Goal: Information Seeking & Learning: Learn about a topic

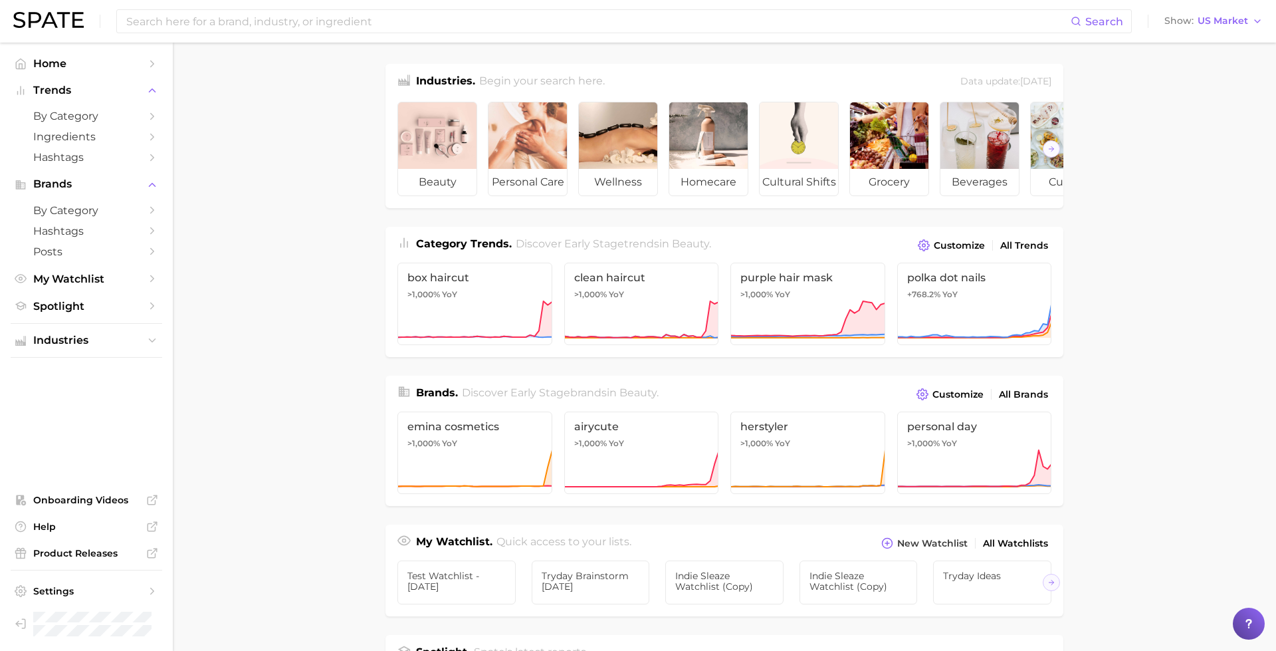
click at [109, 269] on ul "Home Trends by Category Ingredients Hashtags Brands by Category Hashtags Posts …" at bounding box center [87, 184] width 152 height 263
click at [109, 274] on span "My Watchlist" at bounding box center [86, 279] width 106 height 13
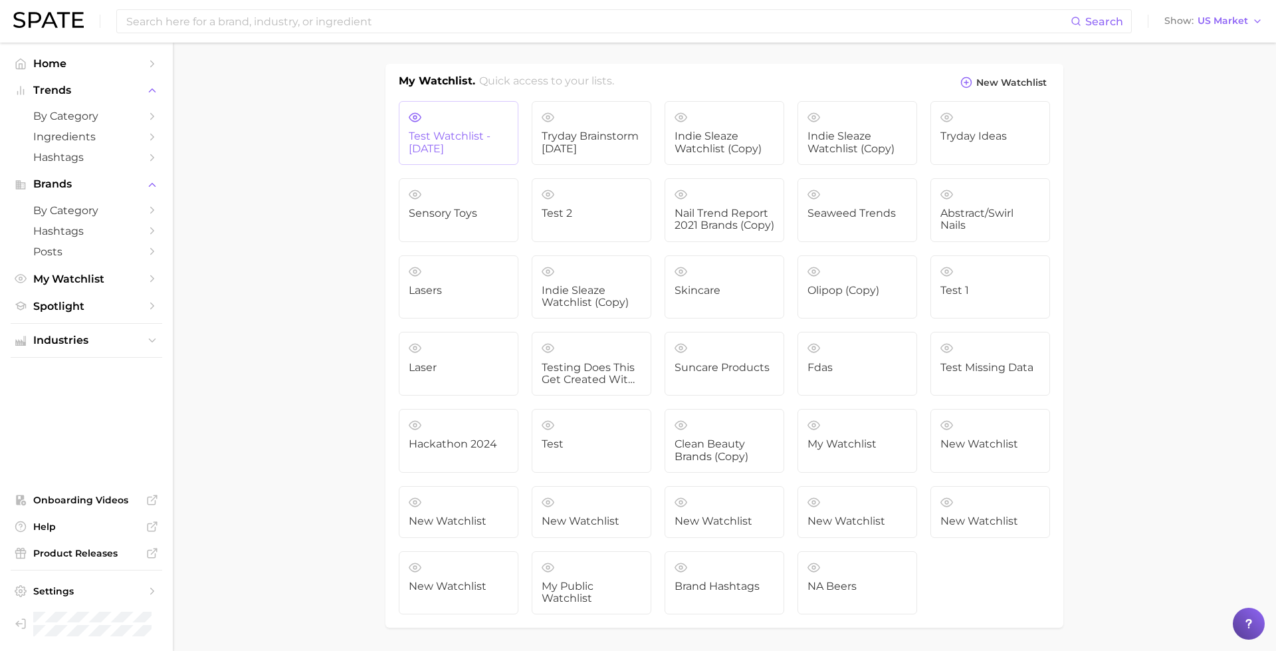
click at [428, 120] on link "Test Watchlist - [DATE]" at bounding box center [459, 133] width 120 height 64
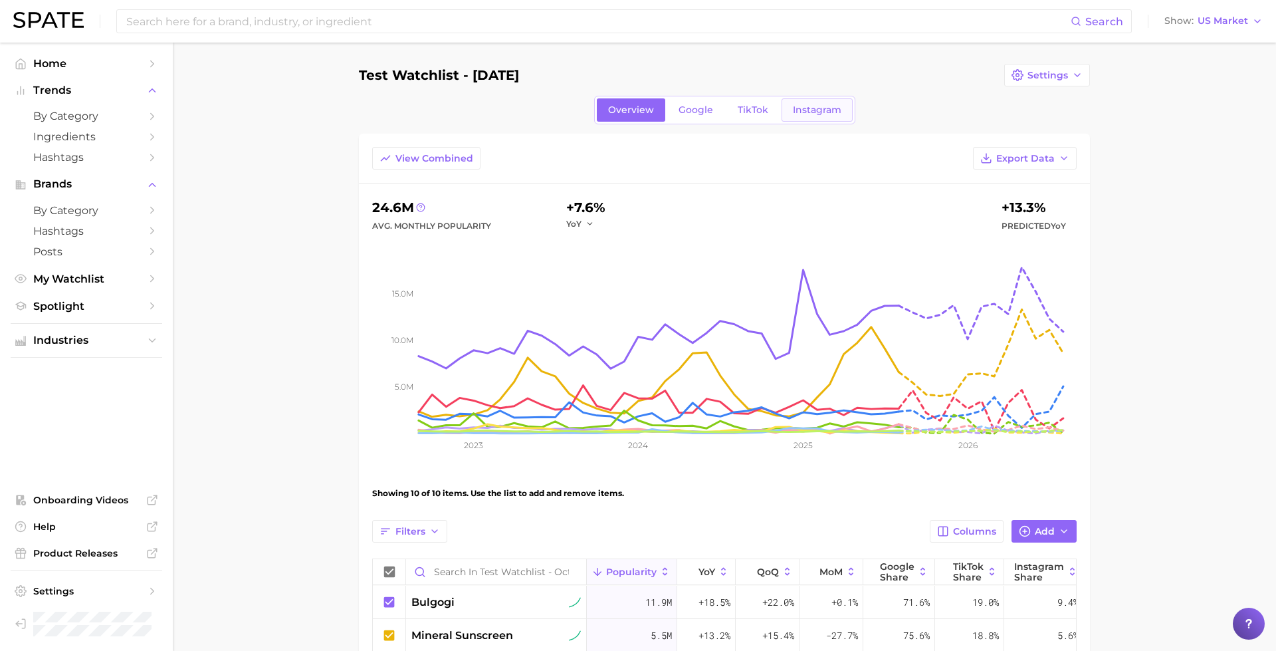
click at [812, 117] on link "Instagram" at bounding box center [817, 109] width 71 height 23
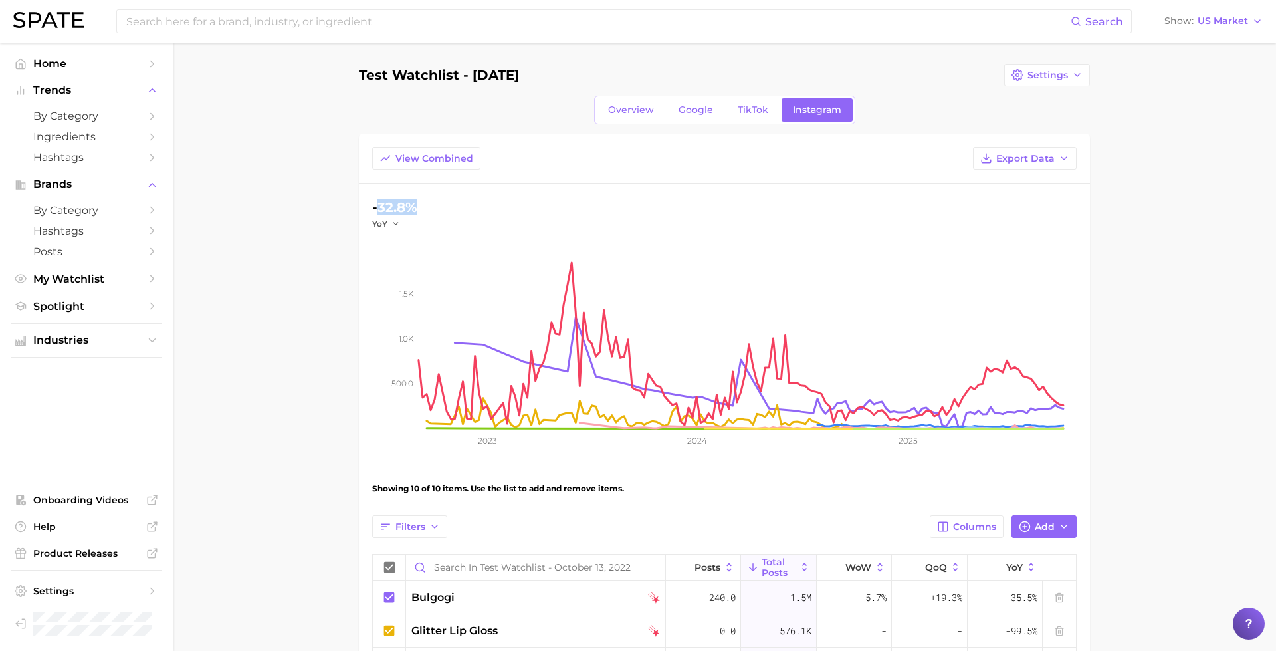
drag, startPoint x: 376, startPoint y: 206, endPoint x: 449, endPoint y: 222, distance: 74.8
click at [449, 222] on div "-32.8% YoY" at bounding box center [632, 213] width 521 height 33
click at [608, 104] on link "Overview" at bounding box center [631, 109] width 68 height 23
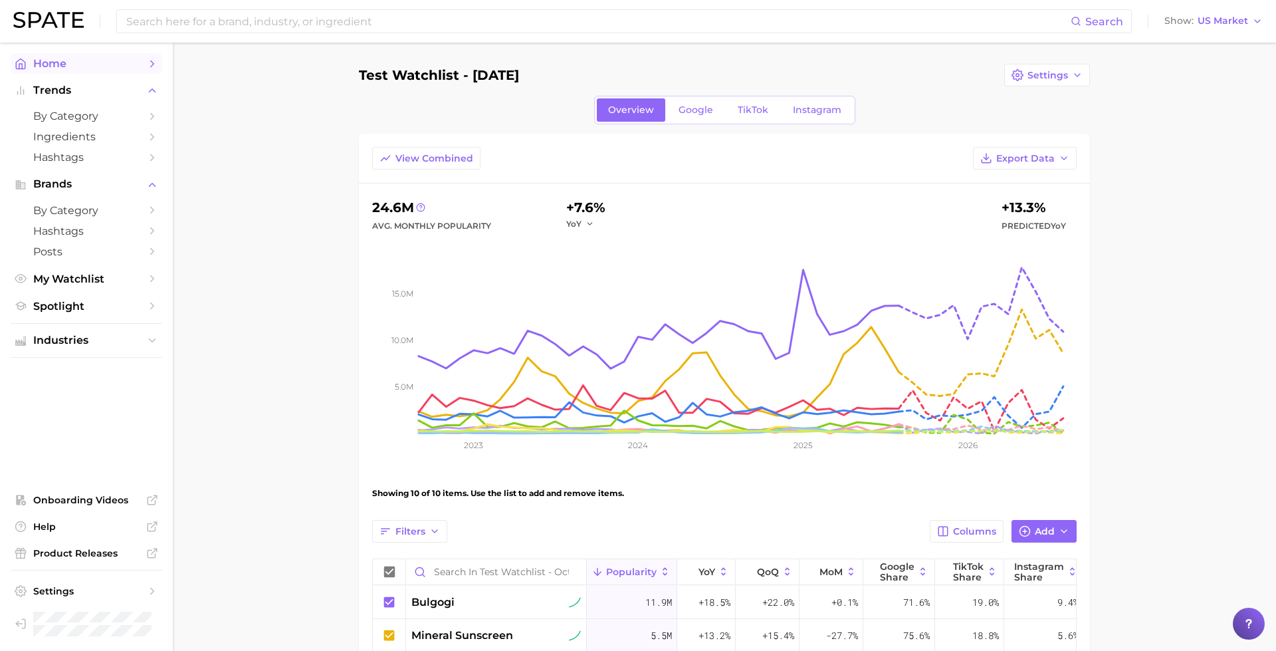
click at [94, 66] on span "Home" at bounding box center [86, 63] width 106 height 13
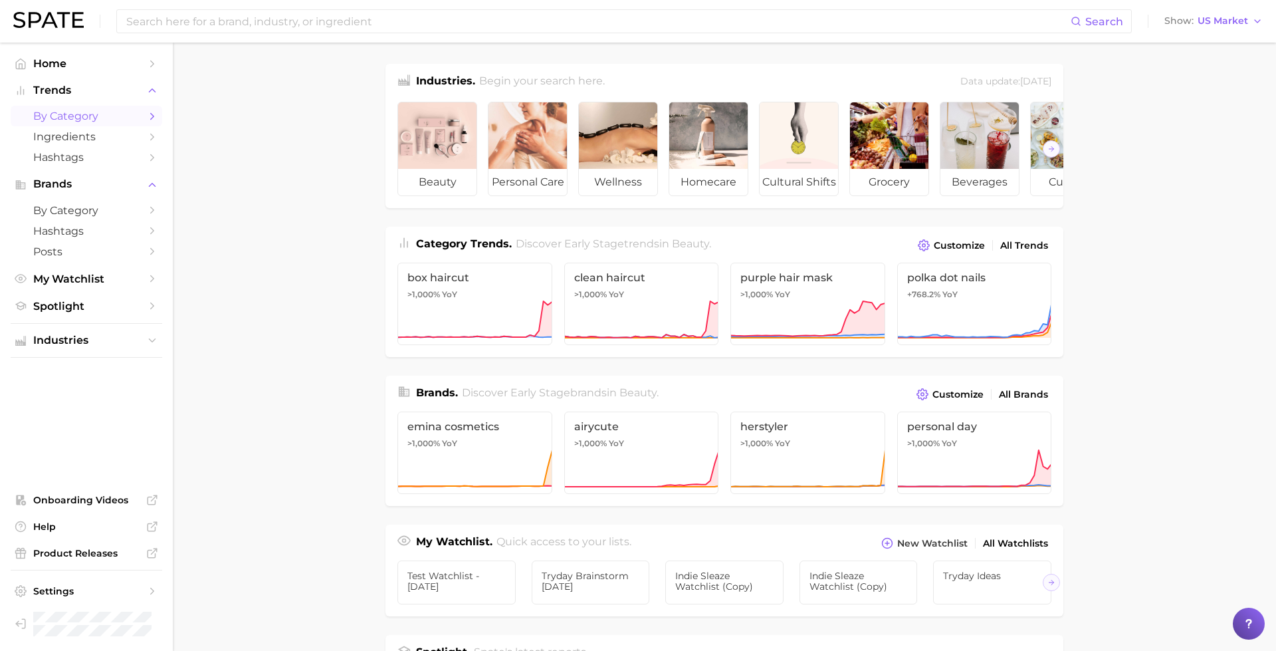
click at [76, 116] on span "by Category" at bounding box center [86, 116] width 106 height 13
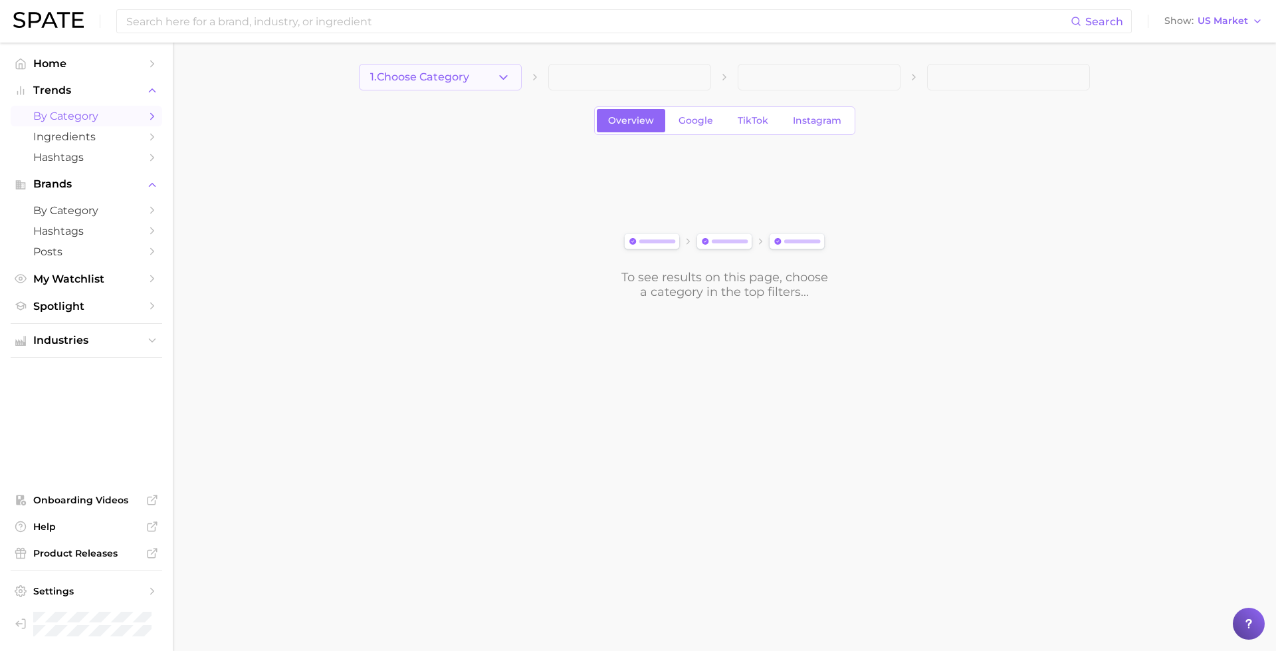
click at [493, 82] on button "1. Choose Category" at bounding box center [440, 77] width 163 height 27
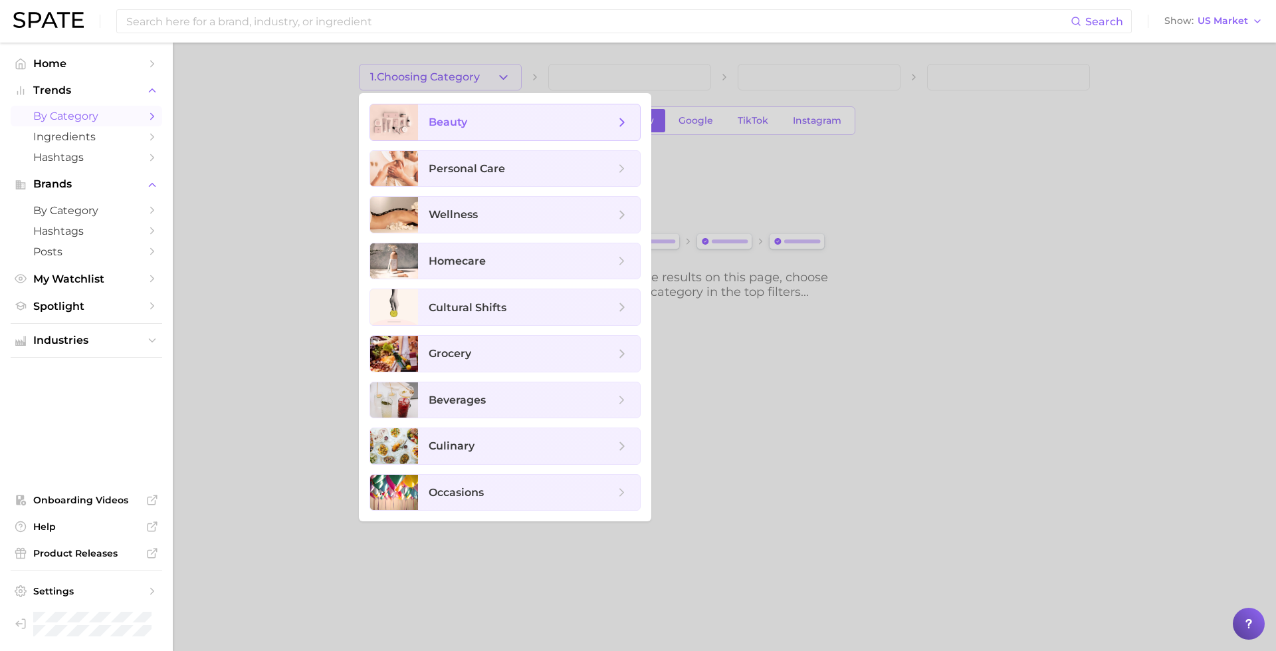
click at [493, 128] on span "beauty" at bounding box center [522, 122] width 186 height 15
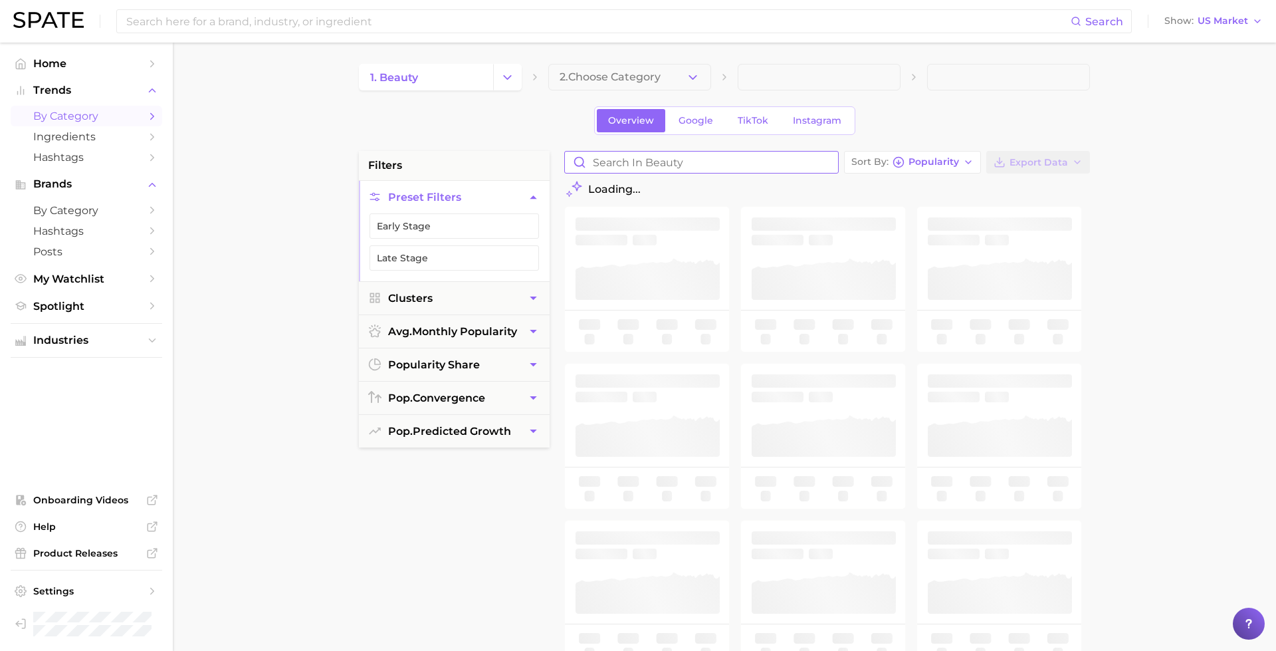
click at [625, 162] on input "Search in beauty" at bounding box center [701, 162] width 273 height 21
